Goal: Use online tool/utility: Utilize a website feature to perform a specific function

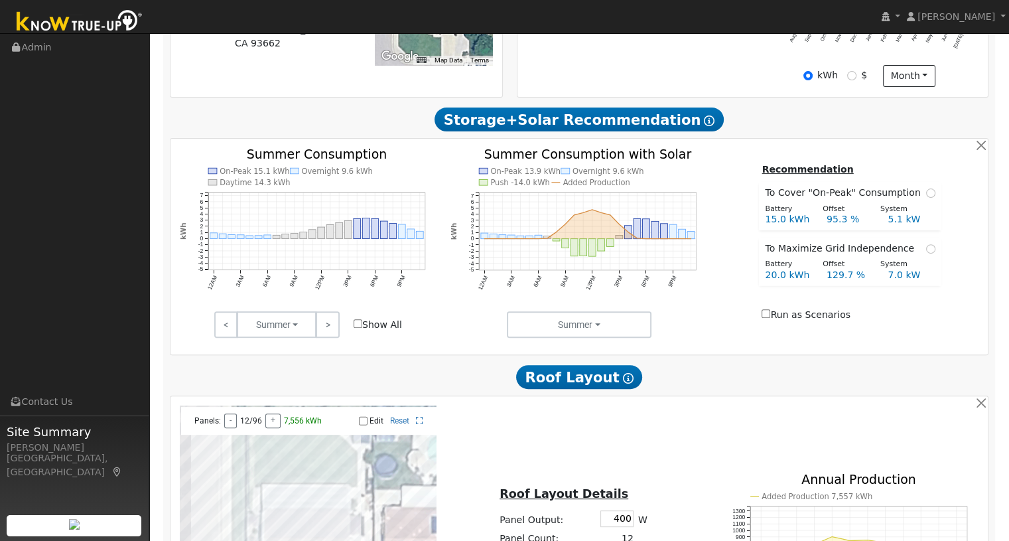
scroll to position [442, 0]
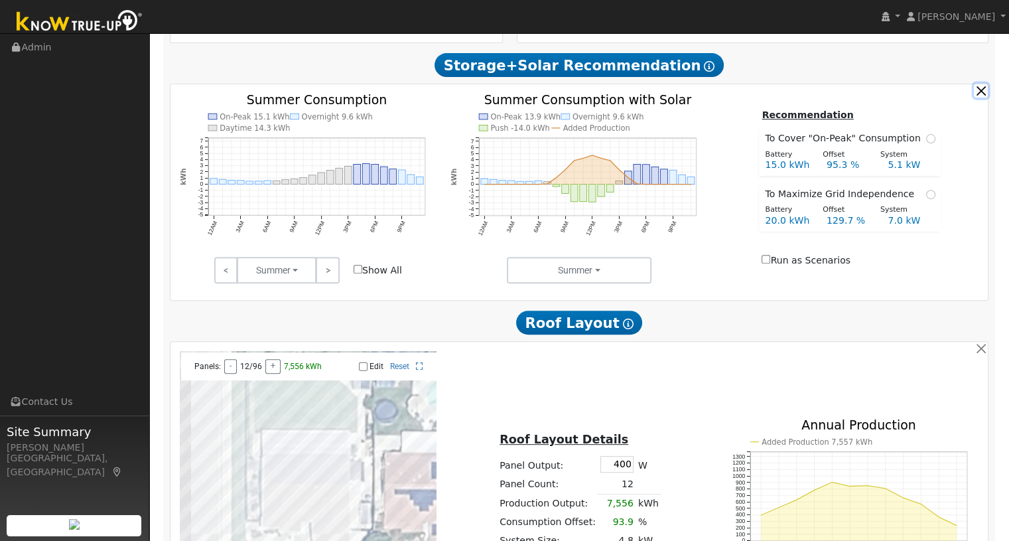
click at [985, 98] on button "button" at bounding box center [981, 91] width 14 height 14
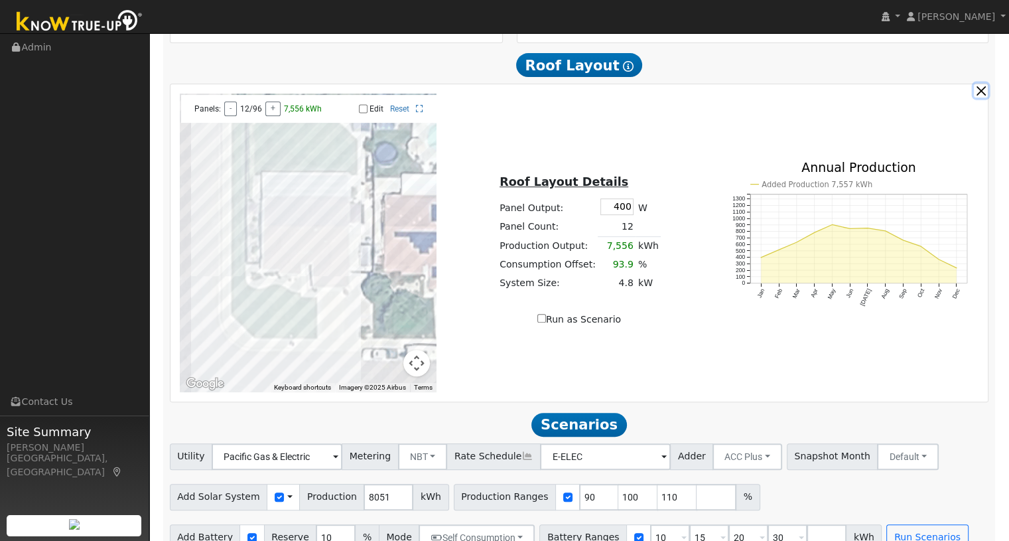
click at [985, 98] on button "button" at bounding box center [981, 91] width 14 height 14
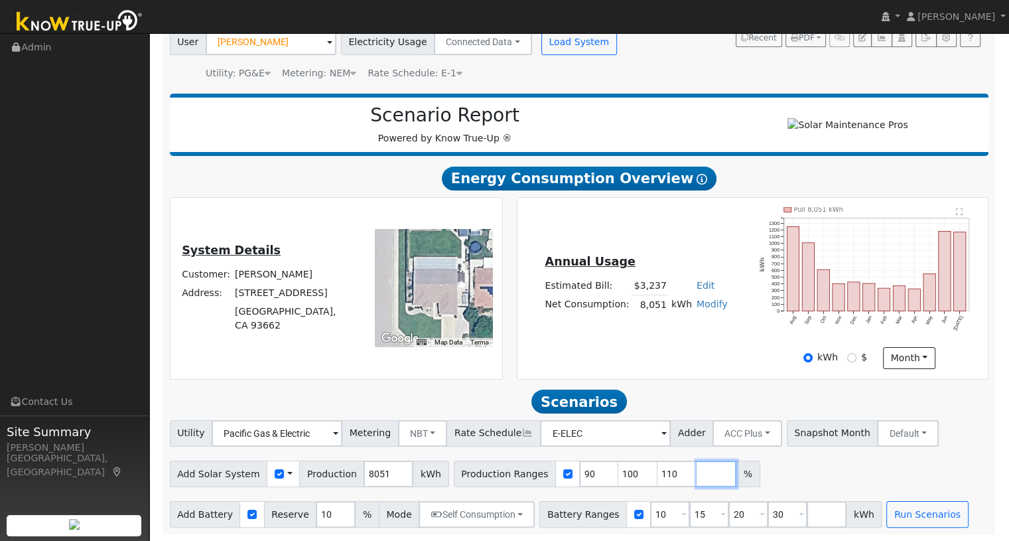
click at [697, 472] on input "number" at bounding box center [717, 473] width 40 height 27
type input "120"
drag, startPoint x: 563, startPoint y: 471, endPoint x: 551, endPoint y: 477, distance: 13.9
click at [579, 477] on input "90" at bounding box center [599, 473] width 40 height 27
type input "100"
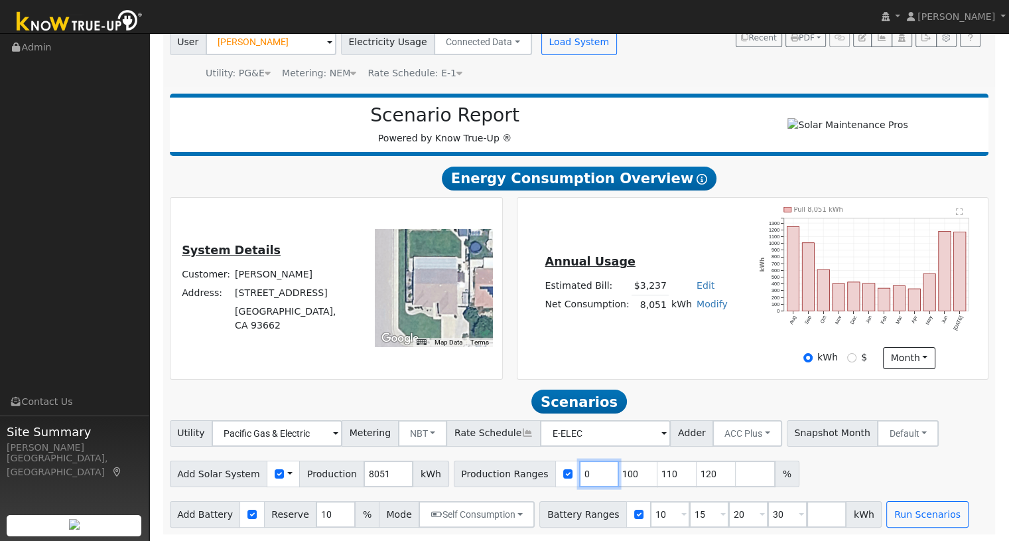
type input "110"
type input "120"
drag, startPoint x: 573, startPoint y: 478, endPoint x: 556, endPoint y: 477, distance: 17.3
click at [579, 477] on input "100" at bounding box center [599, 473] width 40 height 27
type input "110"
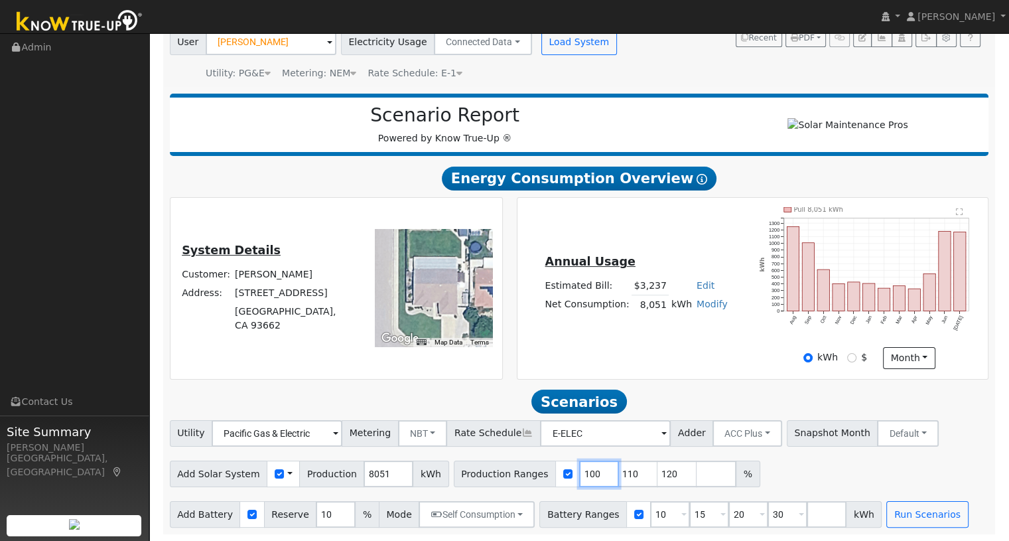
type input "120"
type input "110"
click at [628, 481] on input "120" at bounding box center [638, 473] width 40 height 27
click at [657, 478] on input "number" at bounding box center [677, 473] width 40 height 27
type input "130"
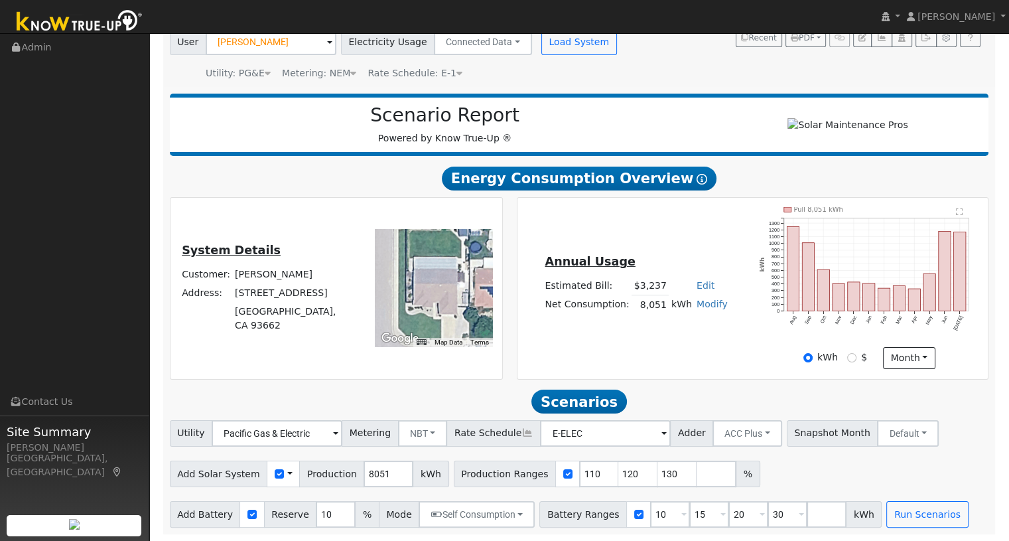
click at [748, 473] on div "Add Solar System Use CSV Data Production 8051 kWh Production Ranges 110 120 130…" at bounding box center [579, 471] width 824 height 31
click at [889, 513] on button "Run Scenarios" at bounding box center [927, 514] width 82 height 27
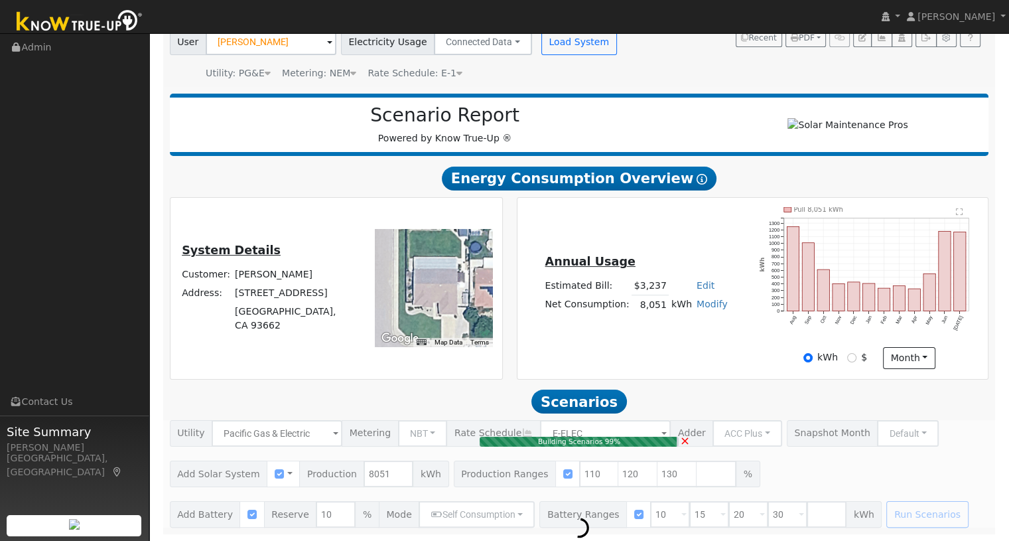
type input "7.0"
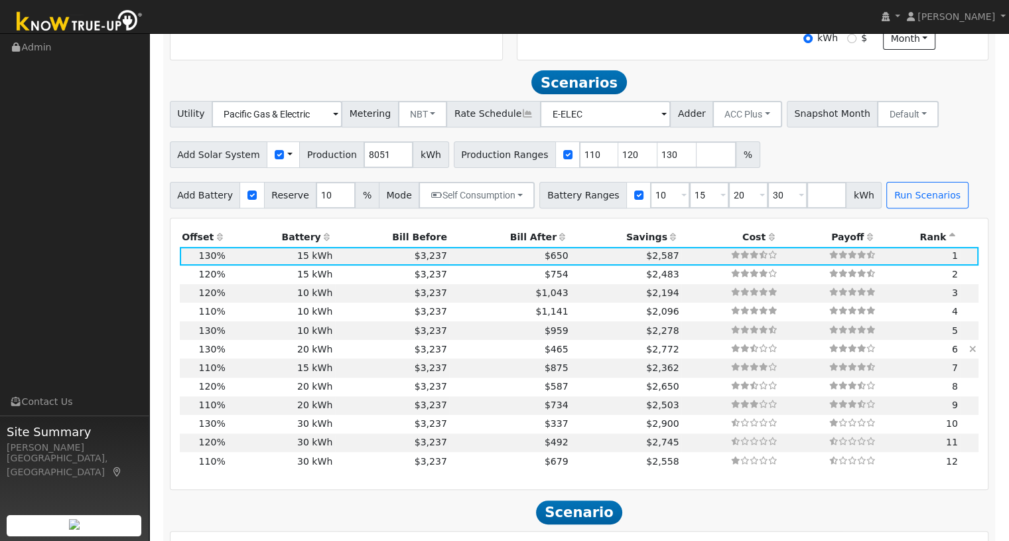
scroll to position [459, 0]
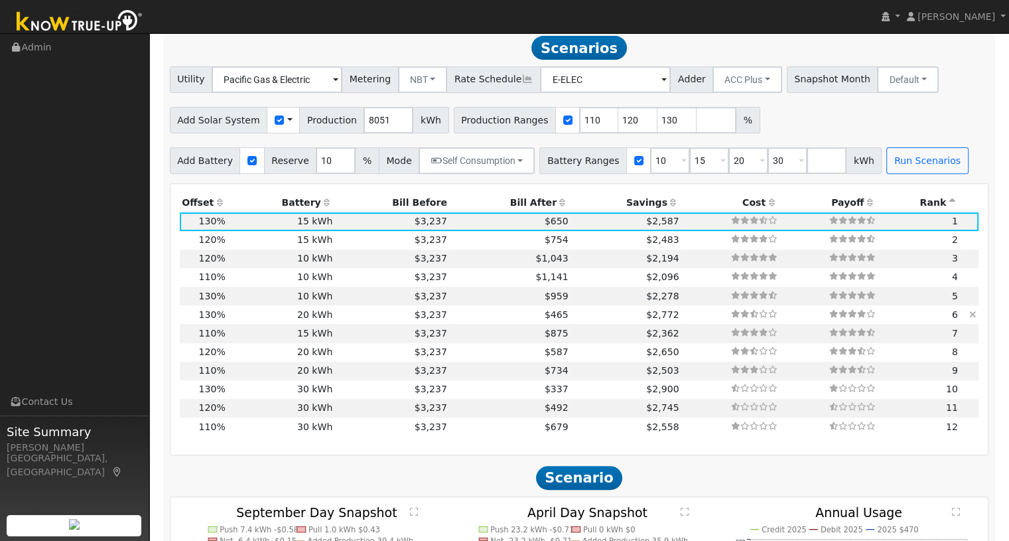
click at [476, 318] on td "$465" at bounding box center [509, 314] width 121 height 19
type input "$24,000"
type input "$14,526"
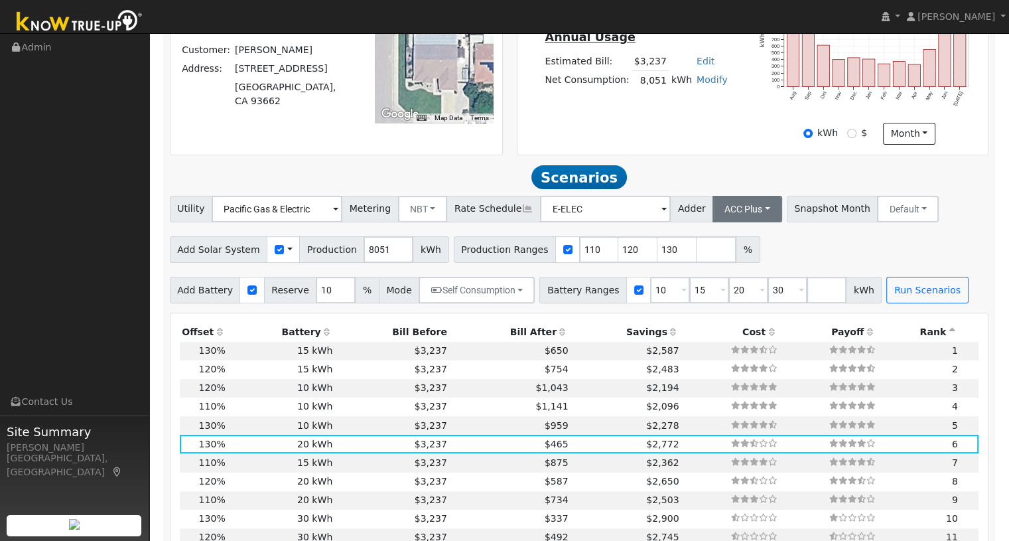
scroll to position [354, 0]
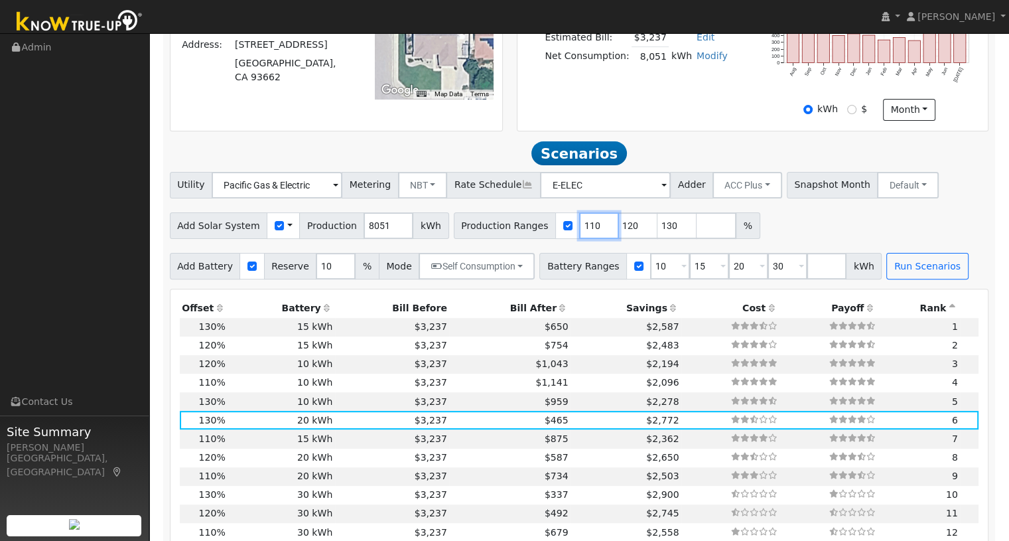
drag, startPoint x: 571, startPoint y: 231, endPoint x: 551, endPoint y: 230, distance: 19.9
click at [579, 230] on input "110" at bounding box center [599, 225] width 40 height 27
type input "120"
type input "128"
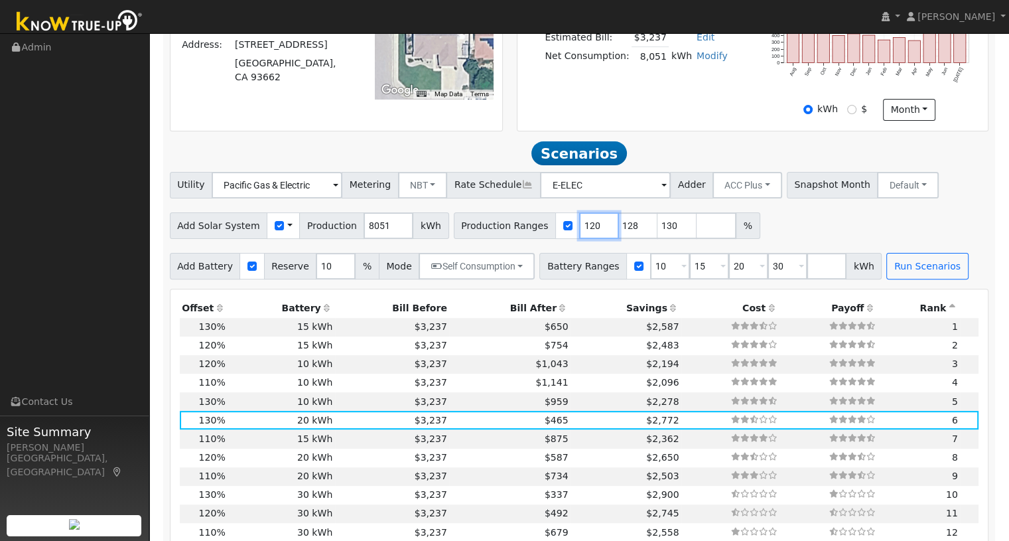
type input "130"
type input "128"
drag, startPoint x: 644, startPoint y: 271, endPoint x: 628, endPoint y: 267, distance: 15.6
click at [650, 267] on input "10" at bounding box center [670, 266] width 40 height 27
type input "15"
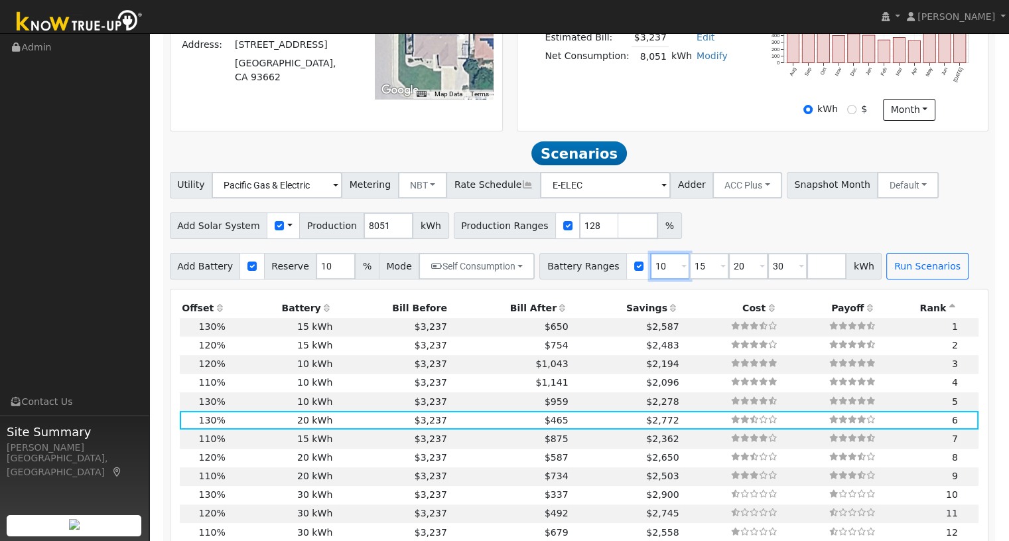
type input "20"
type input "30"
drag, startPoint x: 642, startPoint y: 269, endPoint x: 628, endPoint y: 269, distance: 13.3
click at [650, 269] on input "15" at bounding box center [670, 266] width 40 height 27
type input "20"
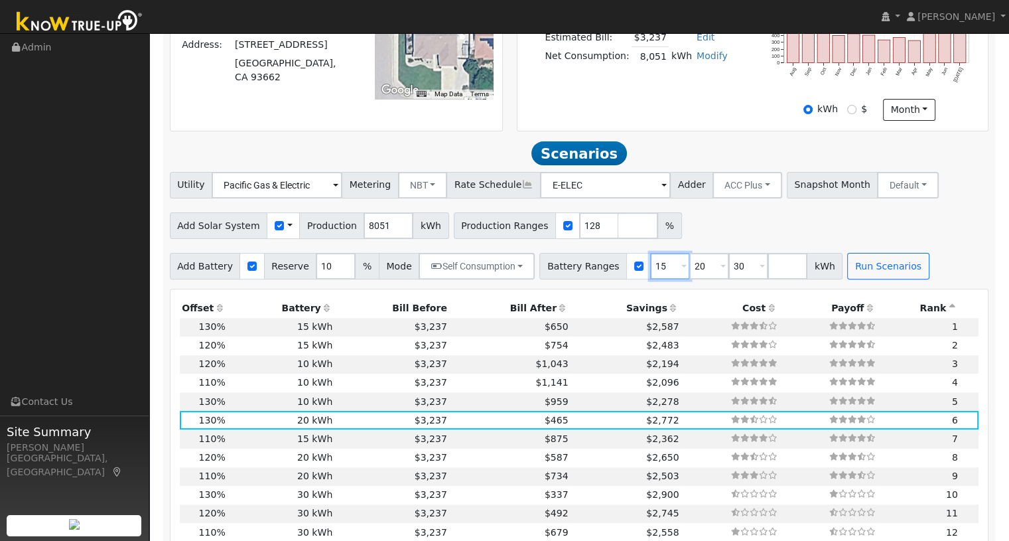
type input "30"
type input "20"
drag, startPoint x: 682, startPoint y: 269, endPoint x: 668, endPoint y: 266, distance: 14.3
click at [689, 267] on input "30" at bounding box center [709, 266] width 40 height 27
drag, startPoint x: 691, startPoint y: 234, endPoint x: 682, endPoint y: 233, distance: 8.6
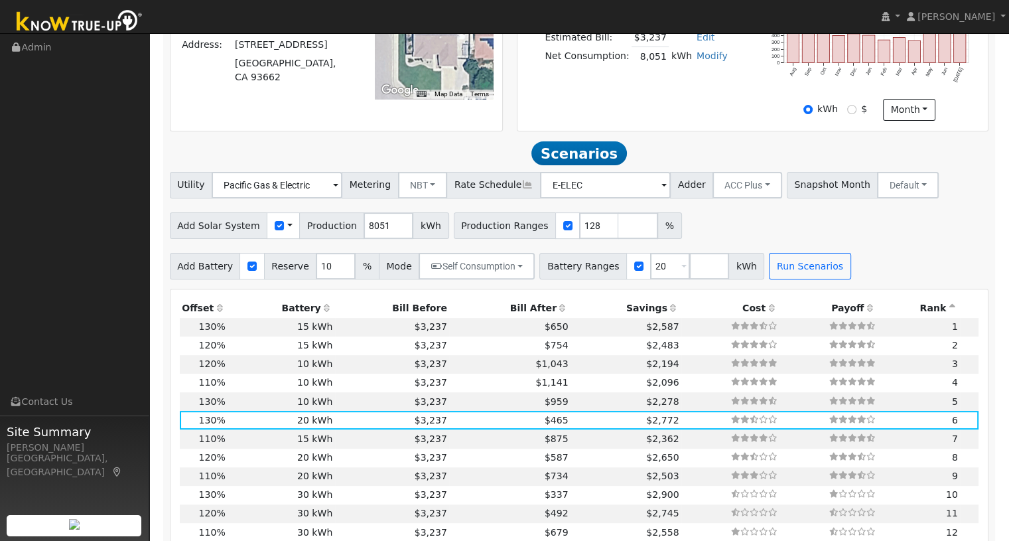
click at [690, 235] on div "Add Solar System Use CSV Data Production 8051 kWh Production Ranges 128 %" at bounding box center [579, 223] width 824 height 31
click at [772, 268] on button "Run Scenarios" at bounding box center [810, 266] width 82 height 27
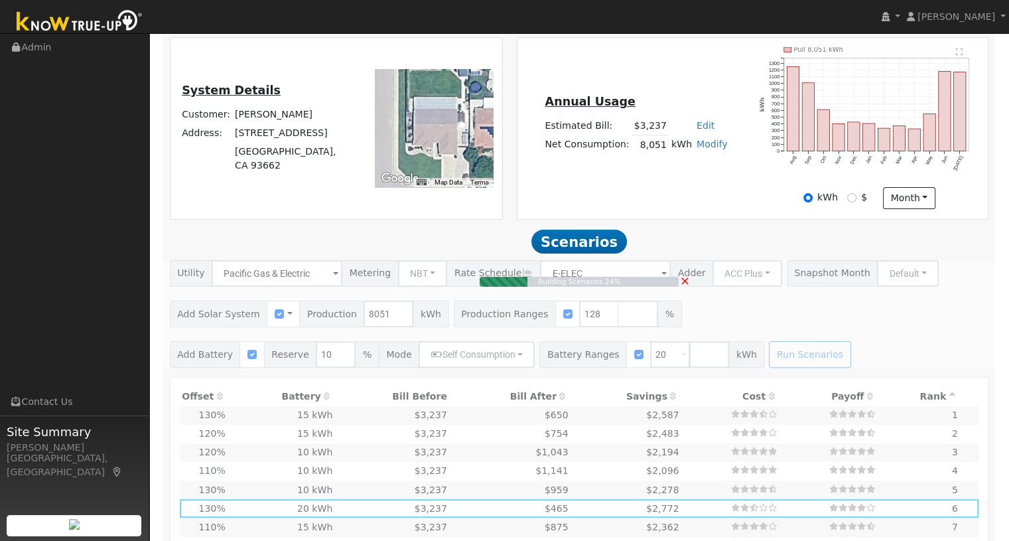
scroll to position [0, 0]
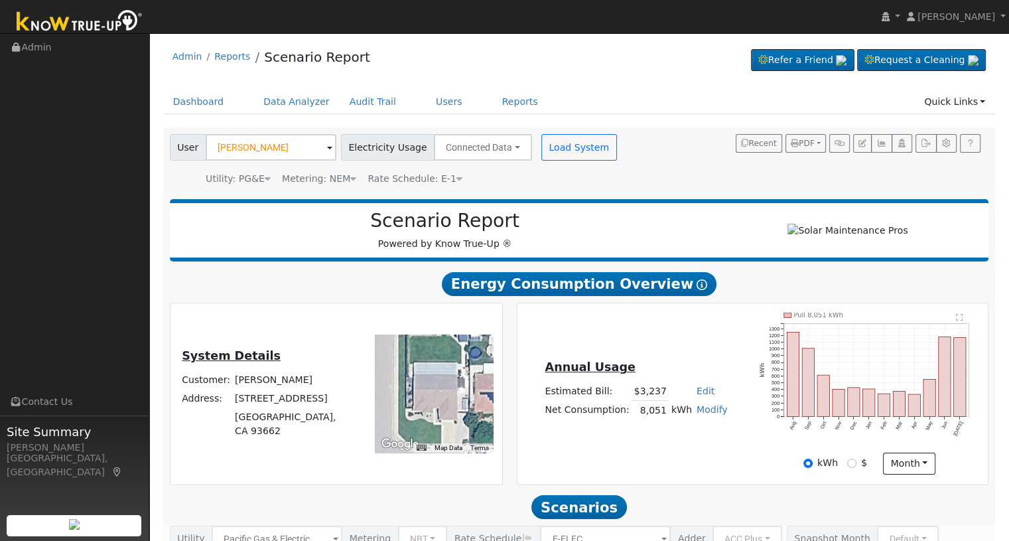
type input "6.9"
type input "$24,045"
type input "$14,414"
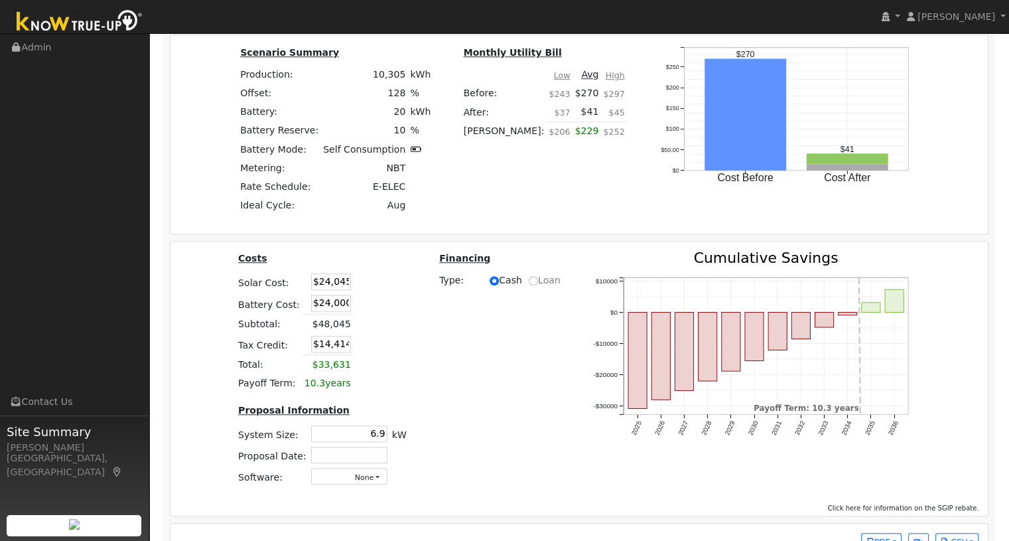
scroll to position [990, 0]
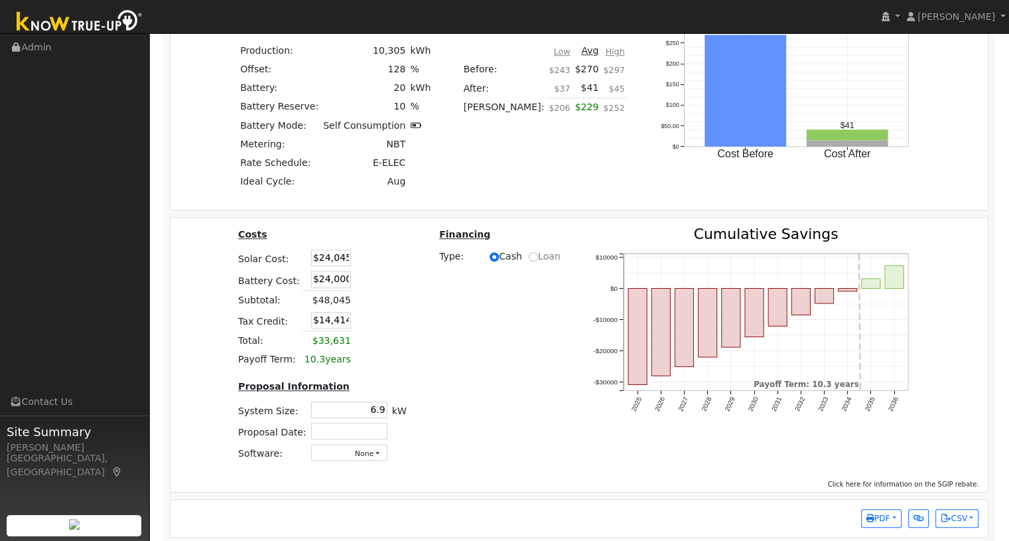
drag, startPoint x: 305, startPoint y: 283, endPoint x: 360, endPoint y: 290, distance: 55.5
click at [360, 290] on tr "Battery Cost: $24,000" at bounding box center [322, 280] width 173 height 22
type input "$16,100"
type input "$12,044"
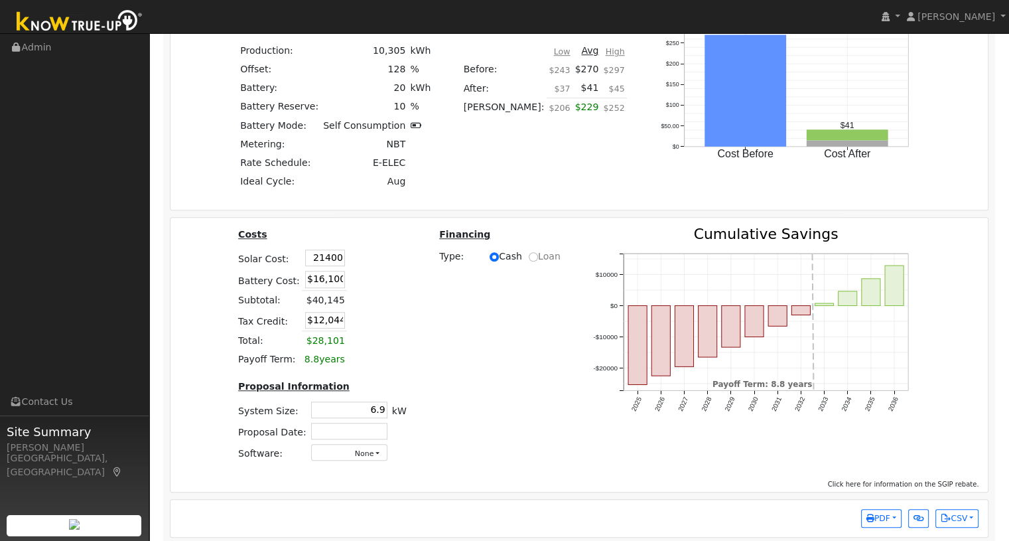
type input "$21,400"
drag, startPoint x: 305, startPoint y: 327, endPoint x: 348, endPoint y: 327, distance: 42.5
click at [348, 327] on tr "Tax Credit: $11,250" at bounding box center [322, 320] width 173 height 22
type input "$9,500"
click at [387, 330] on table "Costs Solar Cost: $21,400 Battery Cost: $16,100 Subtotal: $37,500 Tax Credit: $…" at bounding box center [322, 298] width 173 height 142
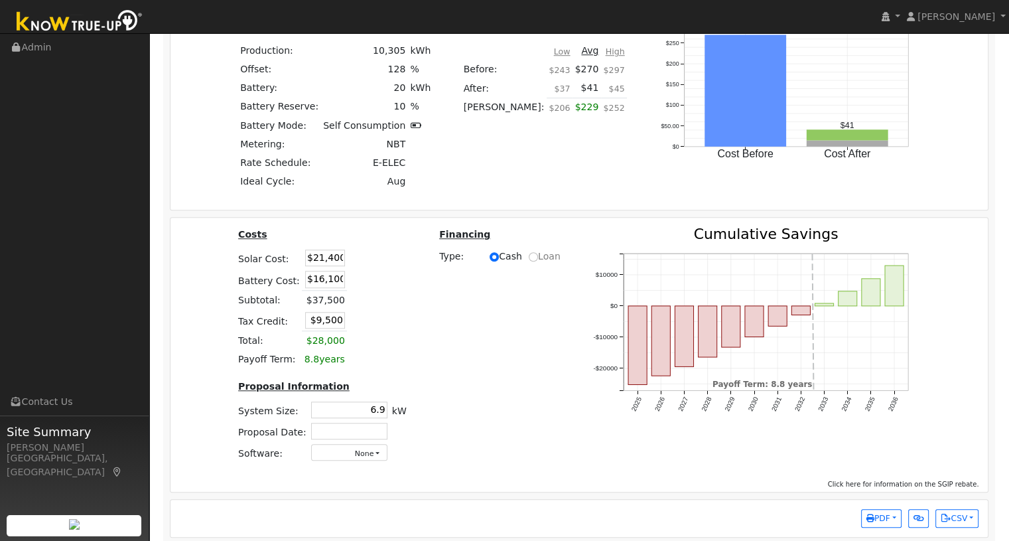
drag, startPoint x: 356, startPoint y: 413, endPoint x: 422, endPoint y: 421, distance: 66.2
click at [422, 421] on div "Costs Solar Cost: $21,400 Battery Cost: $16,100 Subtotal: $37,500 Tax Credit: $…" at bounding box center [579, 349] width 827 height 245
type input "6.0"
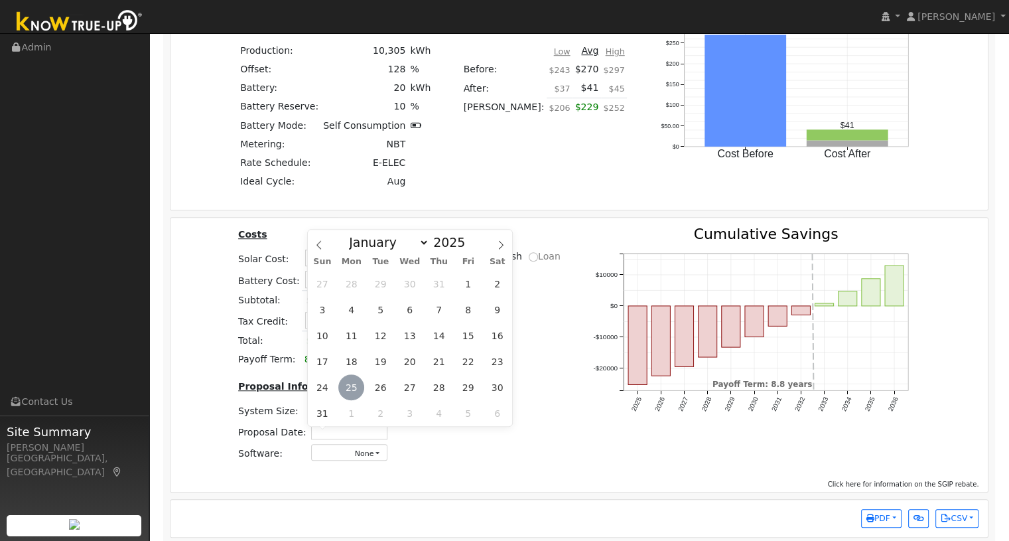
click at [348, 391] on span "25" at bounding box center [351, 387] width 26 height 26
type input "[DATE]"
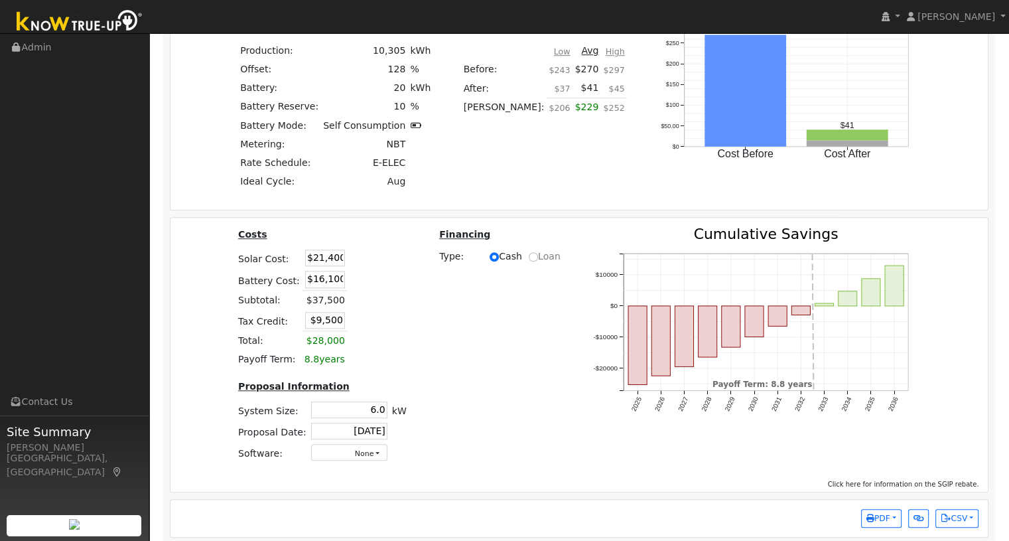
click at [450, 389] on div "Costs Solar Cost: $21,400 Battery Cost: $16,100 Subtotal: $37,500 Tax Credit: $…" at bounding box center [579, 349] width 827 height 245
drag, startPoint x: 305, startPoint y: 263, endPoint x: 368, endPoint y: 263, distance: 63.0
click at [368, 263] on tr "Solar Cost: $21,400" at bounding box center [322, 257] width 173 height 21
type input "$11,900"
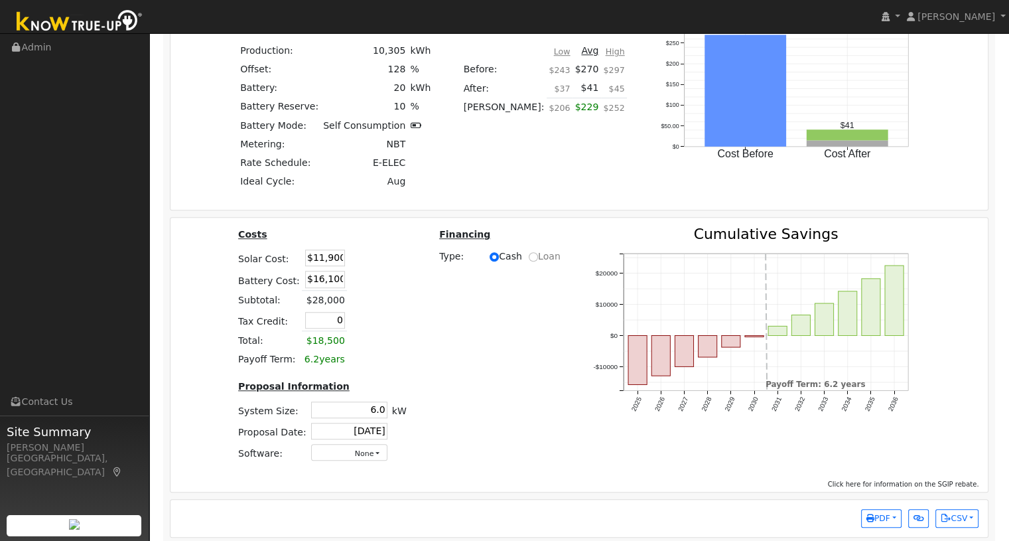
type input "$0"
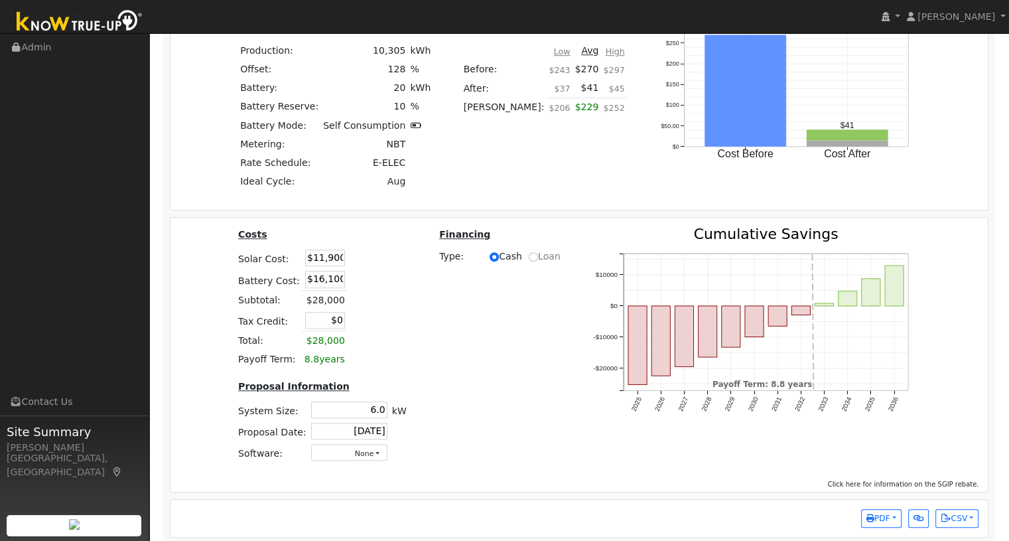
drag, startPoint x: 389, startPoint y: 350, endPoint x: 398, endPoint y: 352, distance: 8.9
click at [398, 352] on table "Costs Solar Cost: $11,900 Battery Cost: $16,100 Subtotal: $28,000 Tax Credit: $…" at bounding box center [322, 298] width 173 height 142
drag, startPoint x: 304, startPoint y: 263, endPoint x: 359, endPoint y: 263, distance: 55.1
click at [359, 263] on tr "Solar Cost: $11,900" at bounding box center [322, 257] width 173 height 21
click at [364, 261] on td at bounding box center [362, 257] width 31 height 21
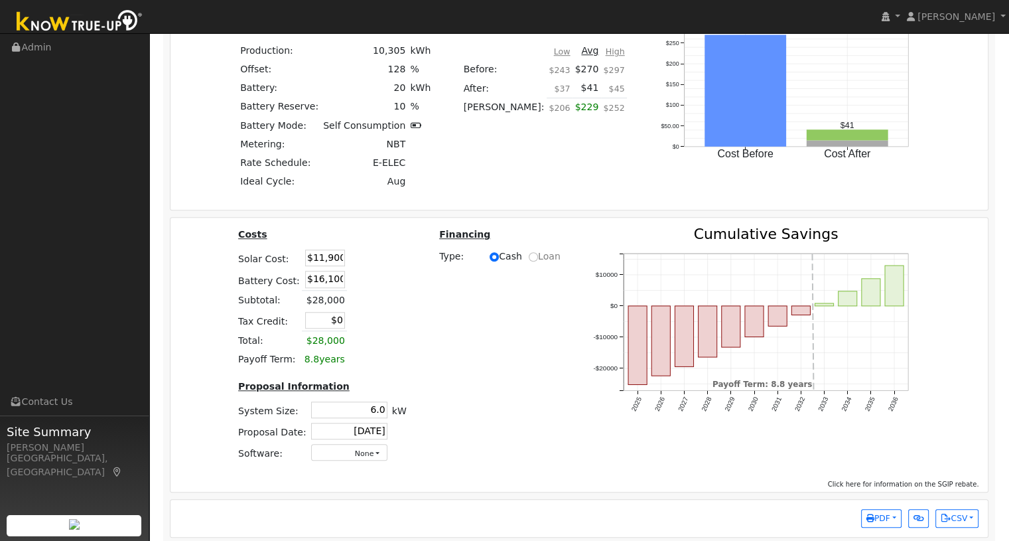
click at [438, 393] on div "Costs Solar Cost: $11,900 Battery Cost: $16,100 Subtotal: $28,000 Tax Credit: $…" at bounding box center [579, 349] width 827 height 245
click at [872, 519] on icon "button" at bounding box center [870, 518] width 8 height 8
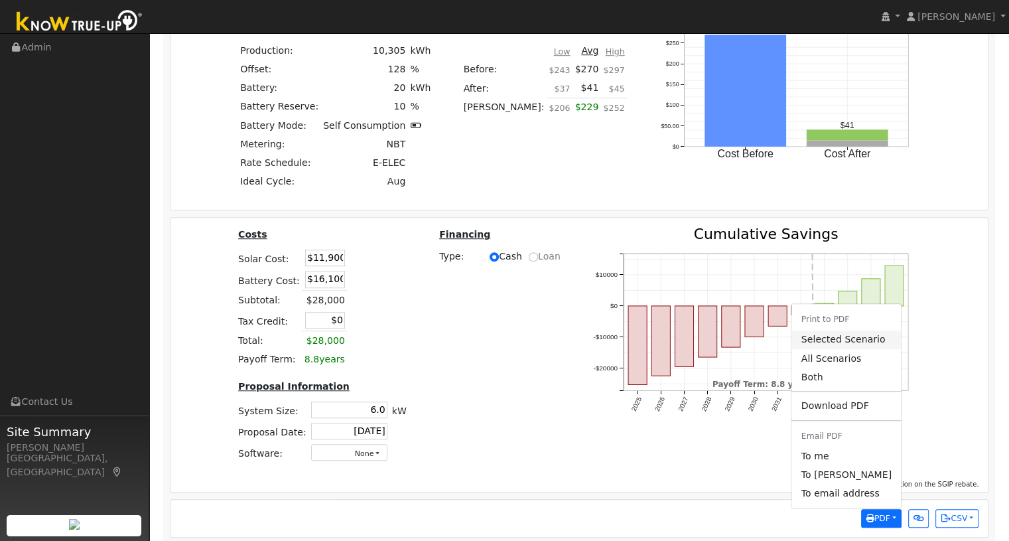
click at [817, 340] on link "Selected Scenario" at bounding box center [846, 339] width 109 height 19
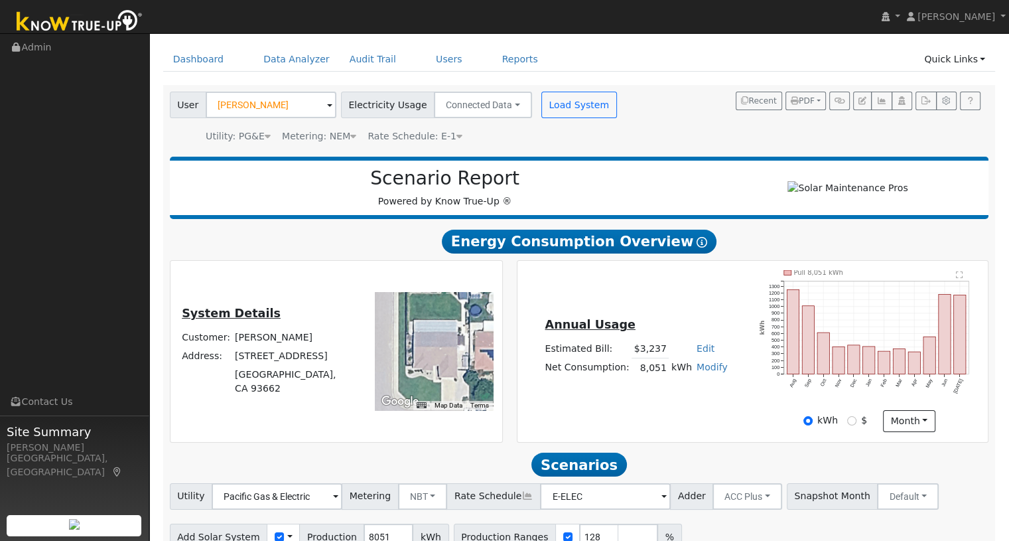
scroll to position [0, 0]
